Goal: Task Accomplishment & Management: Manage account settings

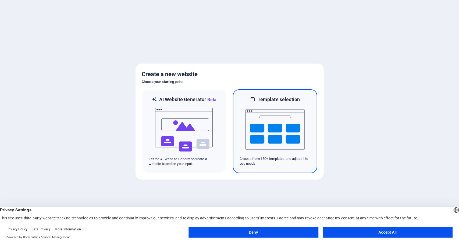
click at [279, 138] on img at bounding box center [274, 130] width 59 height 54
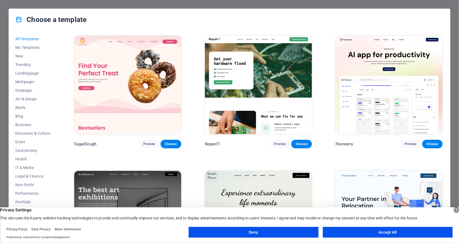
click at [374, 233] on button "Accept All" at bounding box center [387, 232] width 130 height 11
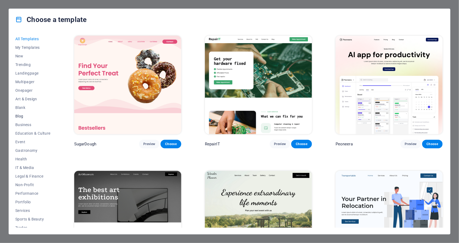
scroll to position [21, 0]
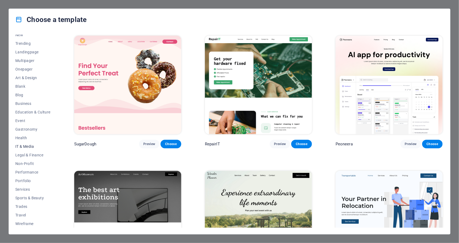
click at [29, 145] on span "IT & Media" at bounding box center [32, 147] width 35 height 4
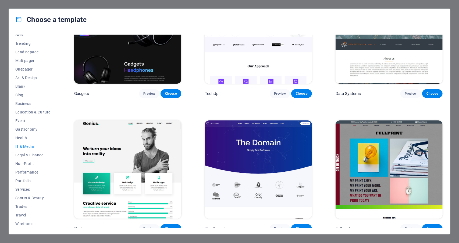
scroll to position [188, 0]
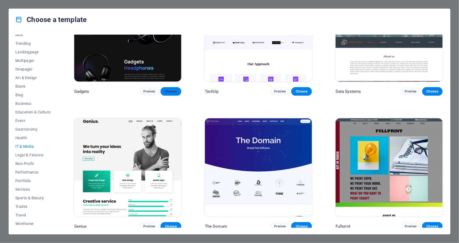
click at [167, 89] on span "Choose" at bounding box center [171, 91] width 12 height 4
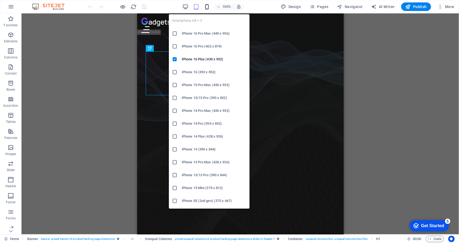
click at [210, 6] on icon "button" at bounding box center [207, 7] width 6 height 6
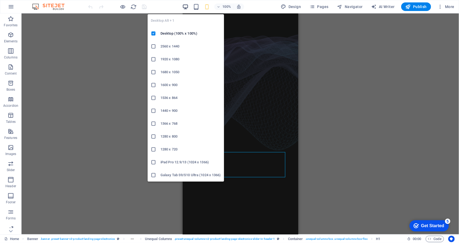
click at [185, 6] on icon "button" at bounding box center [185, 7] width 6 height 6
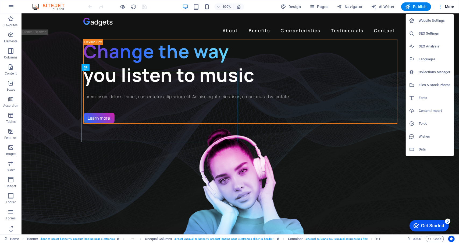
click at [428, 22] on h6 "Website Settings" at bounding box center [434, 20] width 32 height 6
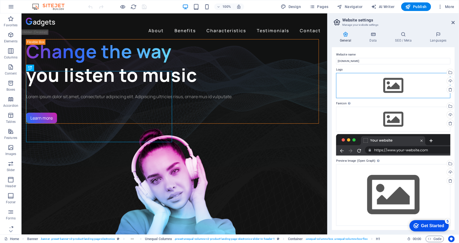
click at [396, 86] on div "Drag files here, click to choose files or select files from Files or our free s…" at bounding box center [393, 85] width 114 height 25
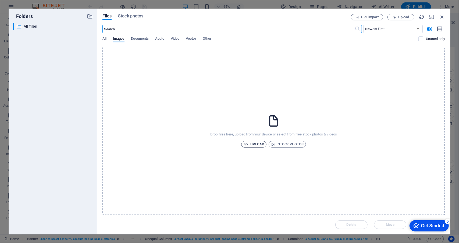
click at [258, 142] on span "Upload" at bounding box center [253, 144] width 20 height 6
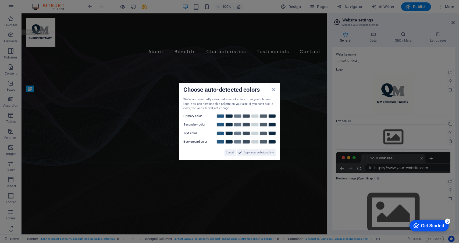
click at [196, 116] on label "Primary color" at bounding box center [200, 116] width 32 height 6
click at [219, 115] on link at bounding box center [220, 116] width 8 height 4
click at [230, 124] on link at bounding box center [229, 125] width 8 height 4
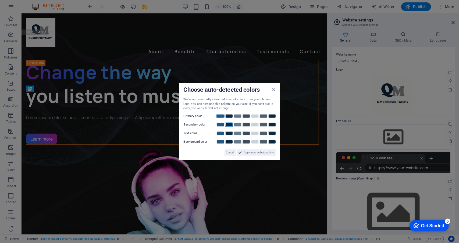
click at [220, 116] on link at bounding box center [220, 116] width 8 height 4
click at [219, 117] on link at bounding box center [220, 116] width 8 height 4
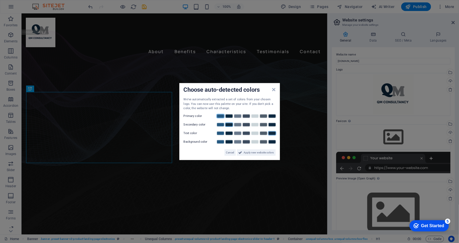
click at [272, 134] on link at bounding box center [272, 133] width 8 height 4
click at [257, 142] on link at bounding box center [255, 142] width 8 height 4
click at [254, 153] on span "Apply new website colors" at bounding box center [259, 152] width 30 height 6
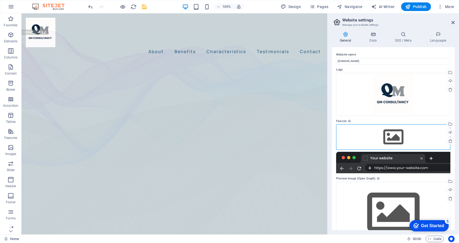
click at [390, 137] on div "Drag files here, click to choose files or select files from Files or our free s…" at bounding box center [393, 137] width 114 height 25
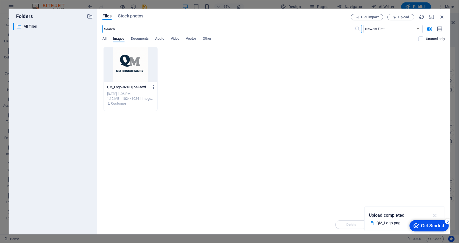
click at [128, 60] on div at bounding box center [130, 64] width 53 height 35
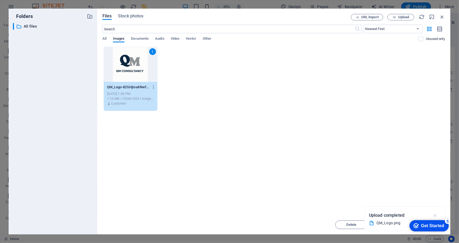
click at [434, 215] on icon "button" at bounding box center [435, 216] width 6 height 6
drag, startPoint x: 430, startPoint y: 227, endPoint x: 433, endPoint y: 189, distance: 38.0
click at [433, 218] on html "checkmark Get Started 5 First Steps in the Editor Let's guide you through the t…" at bounding box center [428, 226] width 44 height 16
click at [447, 221] on div "5" at bounding box center [446, 221] width 5 height 5
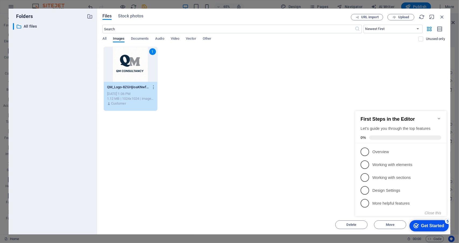
click at [437, 116] on icon "Minimize checklist" at bounding box center [438, 118] width 4 height 4
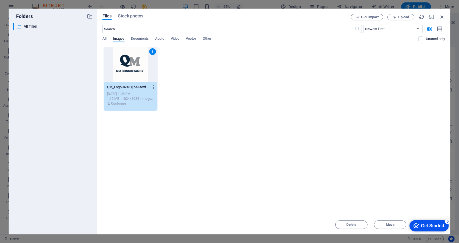
click at [125, 64] on div "1" at bounding box center [130, 64] width 53 height 35
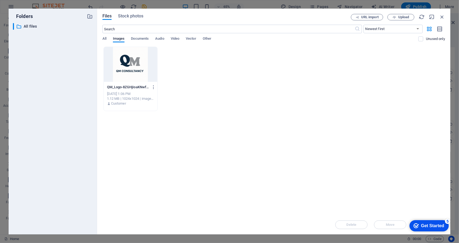
click at [125, 64] on div at bounding box center [130, 64] width 53 height 35
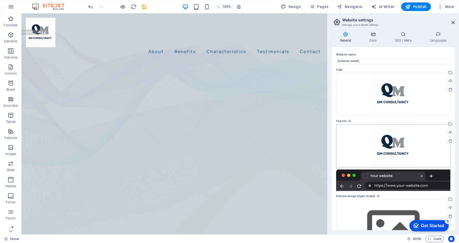
scroll to position [35, 0]
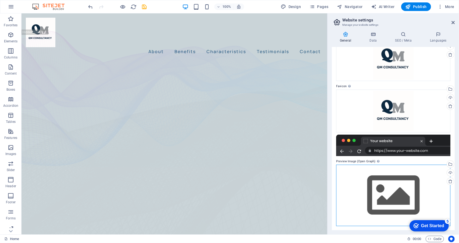
click at [395, 190] on div "Drag files here, click to choose files or select files from Files or our free s…" at bounding box center [393, 196] width 114 height 62
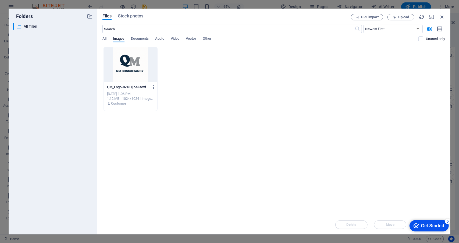
click at [124, 61] on div at bounding box center [130, 64] width 53 height 35
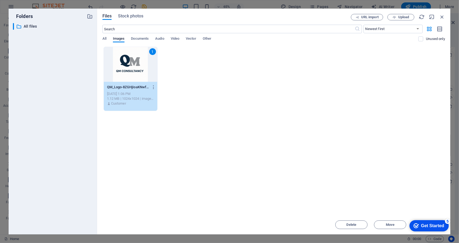
click at [124, 62] on div "1" at bounding box center [130, 64] width 53 height 35
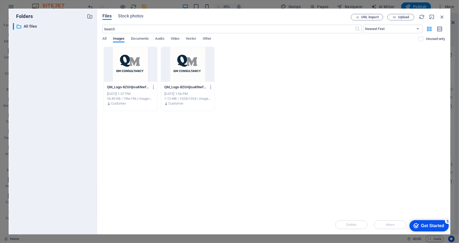
click at [124, 62] on div at bounding box center [130, 64] width 53 height 35
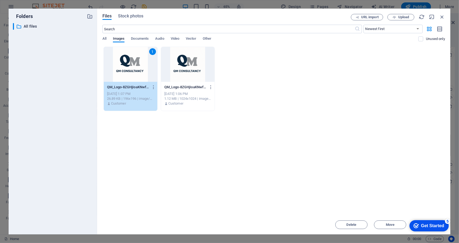
click at [124, 62] on div "1" at bounding box center [130, 64] width 53 height 35
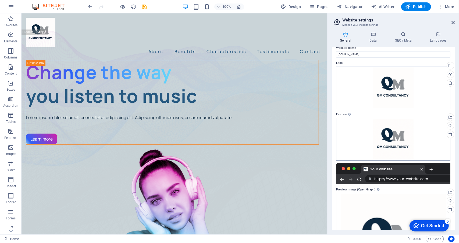
scroll to position [0, 0]
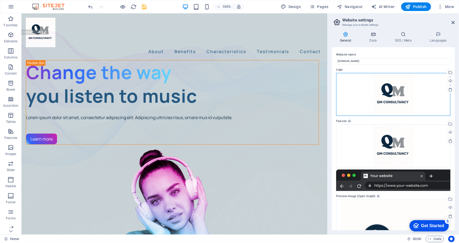
click at [414, 90] on div "Drag files here, click to choose files or select files from Files or our free s…" at bounding box center [393, 94] width 114 height 43
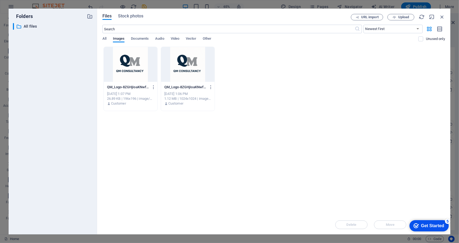
click at [178, 63] on div at bounding box center [187, 64] width 53 height 35
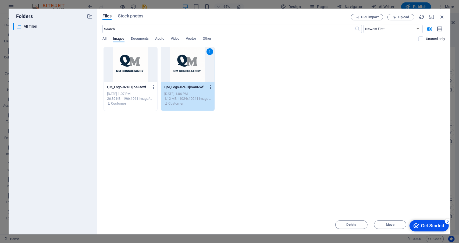
click at [211, 86] on icon "button" at bounding box center [210, 87] width 5 height 5
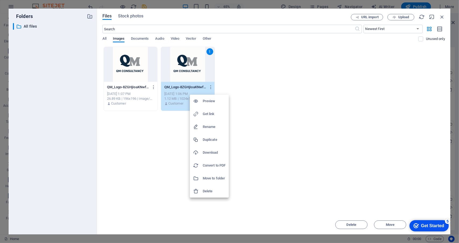
click at [442, 16] on div at bounding box center [229, 121] width 459 height 243
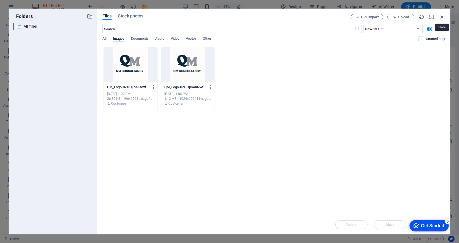
click at [442, 17] on icon "button" at bounding box center [442, 17] width 6 height 6
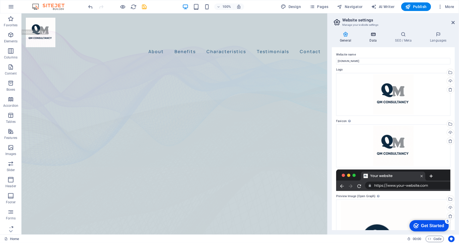
click at [376, 36] on icon at bounding box center [372, 34] width 23 height 5
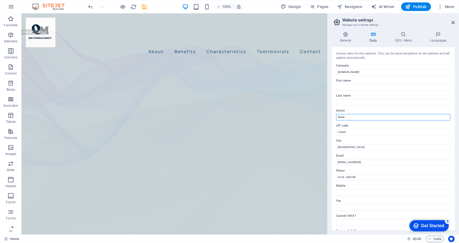
click at [361, 118] on input "Street" at bounding box center [393, 117] width 114 height 6
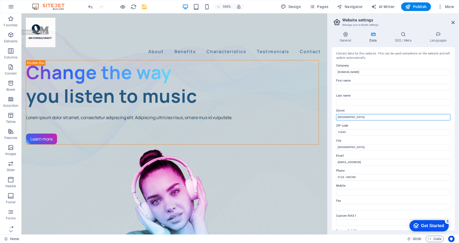
type input "[GEOGRAPHIC_DATA]"
type input "NW11SY"
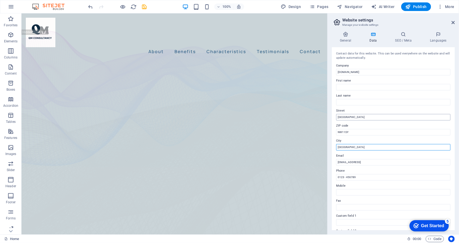
type input "[GEOGRAPHIC_DATA]"
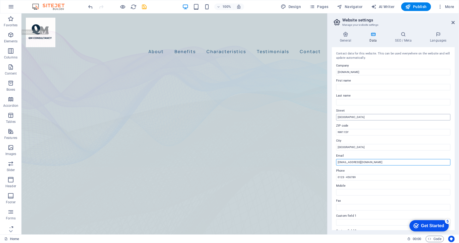
type input "[EMAIL_ADDRESS][DOMAIN_NAME]"
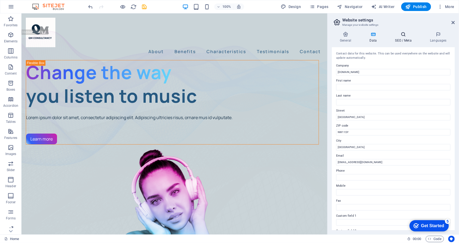
click at [404, 38] on h4 "SEO / Meta" at bounding box center [404, 37] width 35 height 11
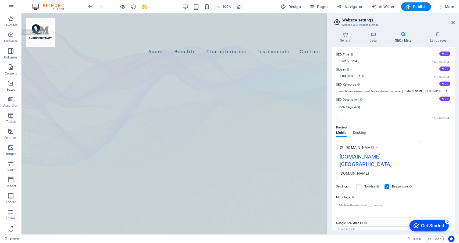
click at [334, 22] on icon at bounding box center [337, 23] width 8 height 8
click at [451, 22] on icon at bounding box center [452, 22] width 3 height 4
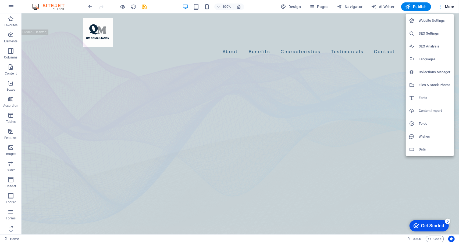
click at [438, 21] on h6 "Website Settings" at bounding box center [434, 20] width 32 height 6
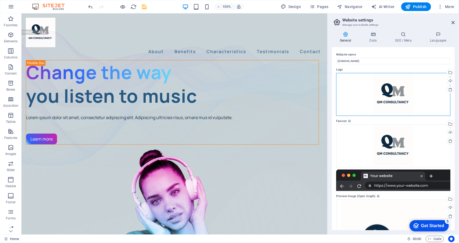
click at [402, 86] on div "Drag files here, click to choose files or select files from Files or our free s…" at bounding box center [393, 94] width 114 height 43
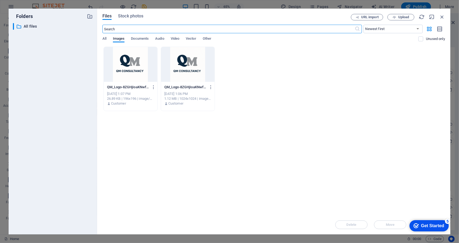
click at [127, 69] on div at bounding box center [130, 64] width 53 height 35
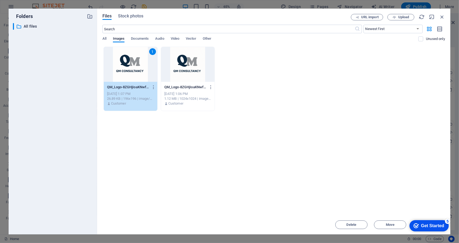
click at [127, 68] on div "1" at bounding box center [130, 64] width 53 height 35
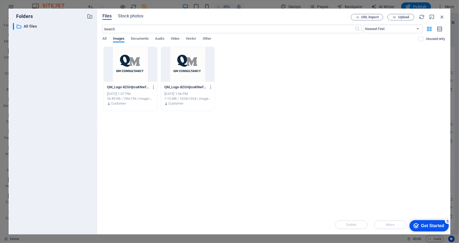
click at [127, 68] on div at bounding box center [130, 64] width 53 height 35
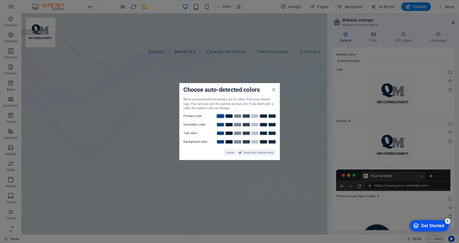
click at [219, 114] on link at bounding box center [220, 116] width 8 height 4
click at [244, 125] on link at bounding box center [246, 125] width 8 height 4
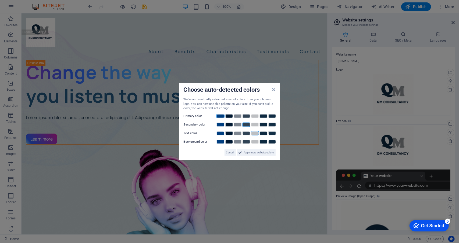
click at [254, 133] on link at bounding box center [255, 133] width 8 height 4
click at [228, 141] on link at bounding box center [229, 142] width 8 height 4
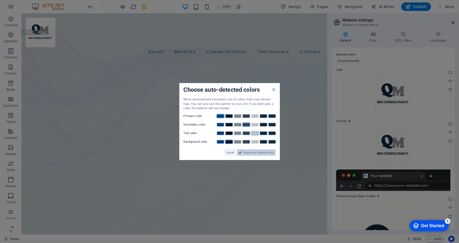
click at [256, 153] on span "Apply new website colors" at bounding box center [259, 152] width 30 height 6
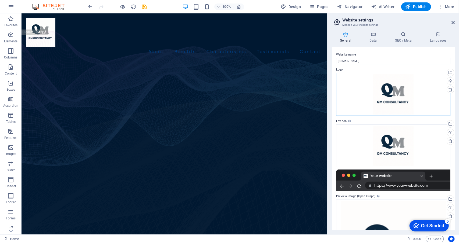
click at [397, 91] on div "Drag files here, click to choose files or select files from Files or our free s…" at bounding box center [393, 94] width 114 height 43
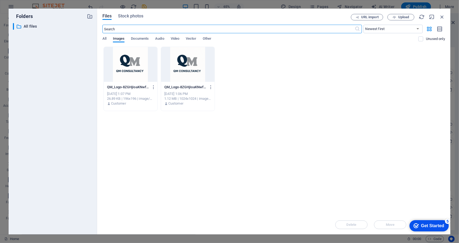
click at [205, 62] on div at bounding box center [187, 64] width 53 height 35
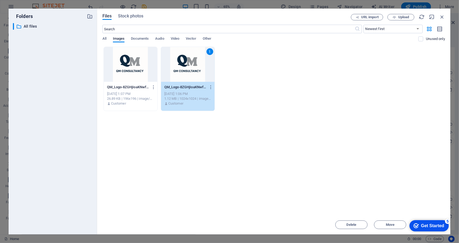
click at [205, 62] on div "1" at bounding box center [187, 64] width 53 height 35
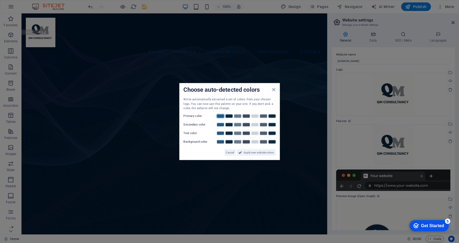
click at [217, 115] on link at bounding box center [220, 116] width 8 height 4
click at [244, 124] on link at bounding box center [246, 125] width 8 height 4
click at [228, 133] on link at bounding box center [229, 133] width 8 height 4
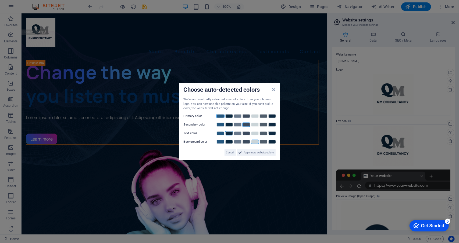
click at [257, 141] on link at bounding box center [255, 142] width 8 height 4
click at [253, 151] on span "Apply new website colors" at bounding box center [259, 152] width 30 height 6
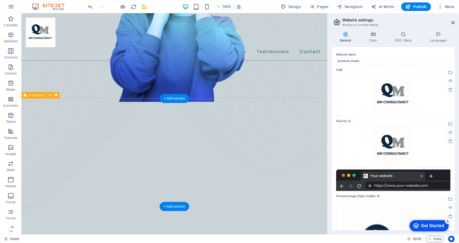
scroll to position [322, 0]
